Goal: Check status: Check status

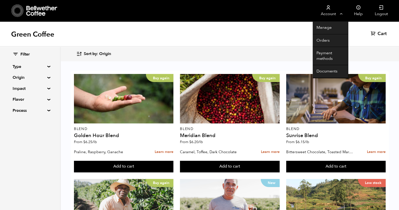
click at [334, 11] on link "Account" at bounding box center [327, 10] width 31 height 21
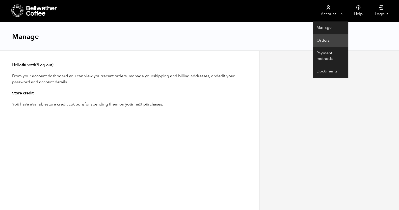
click at [327, 37] on link "Orders" at bounding box center [329, 40] width 35 height 13
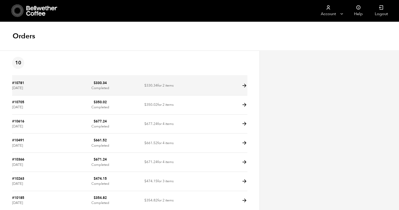
click at [243, 86] on icon at bounding box center [244, 86] width 6 height 6
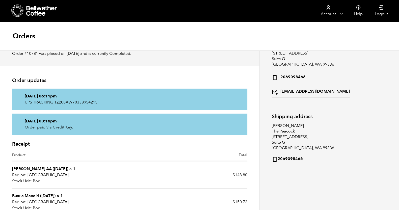
scroll to position [63, 0]
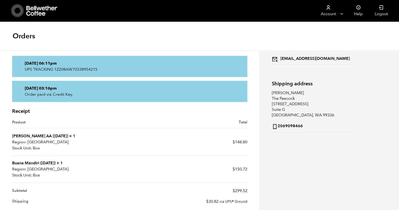
click at [38, 11] on icon at bounding box center [42, 11] width 32 height 10
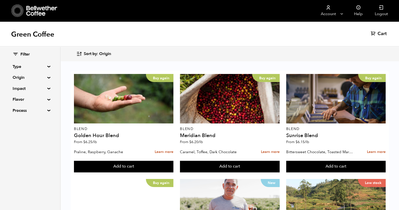
scroll to position [439, 0]
